Goal: Find specific page/section

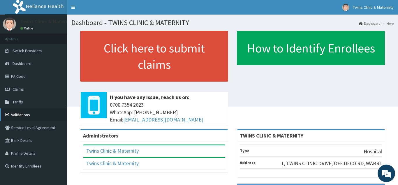
click at [35, 116] on link "Validations" at bounding box center [33, 114] width 67 height 13
click at [30, 112] on link "Validations" at bounding box center [33, 114] width 67 height 13
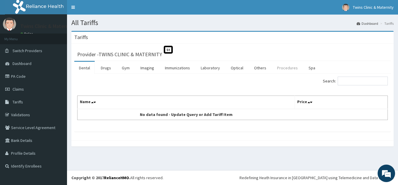
click at [281, 68] on link "Procedures" at bounding box center [287, 68] width 30 height 12
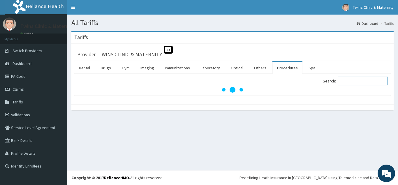
click at [356, 83] on input "Search:" at bounding box center [363, 81] width 50 height 9
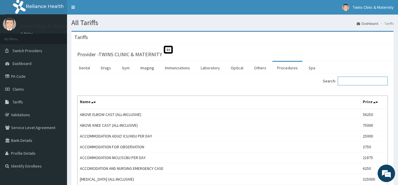
click at [348, 80] on input "Search:" at bounding box center [363, 81] width 50 height 9
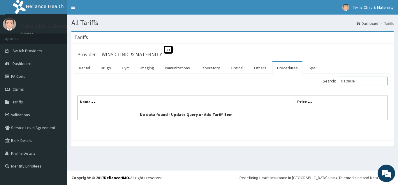
click at [370, 81] on input "OTORHIN" at bounding box center [363, 81] width 50 height 9
type input "O"
click at [374, 80] on input "Search:" at bounding box center [363, 81] width 50 height 9
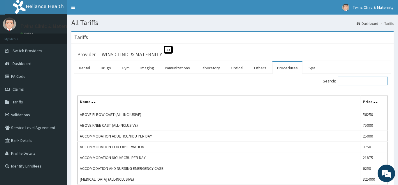
click at [369, 80] on input "Search:" at bounding box center [363, 81] width 50 height 9
click at [349, 81] on input "Search:" at bounding box center [363, 81] width 50 height 9
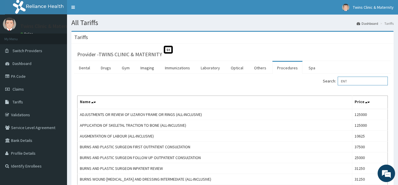
click at [367, 79] on input "ENT" at bounding box center [363, 81] width 50 height 9
type input "ENT"
click at [277, 70] on link "Procedures" at bounding box center [287, 68] width 30 height 12
click at [357, 85] on input "Search:" at bounding box center [363, 81] width 50 height 9
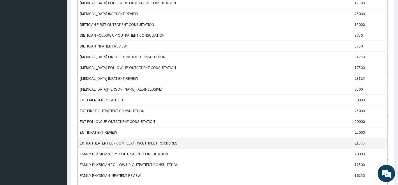
scroll to position [327, 0]
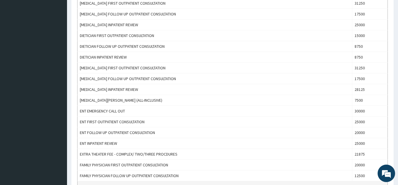
type input "ENT"
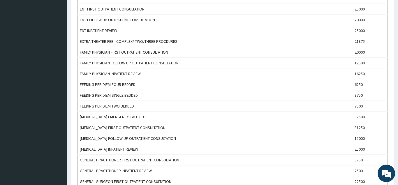
scroll to position [410, 0]
